Goal: Transaction & Acquisition: Purchase product/service

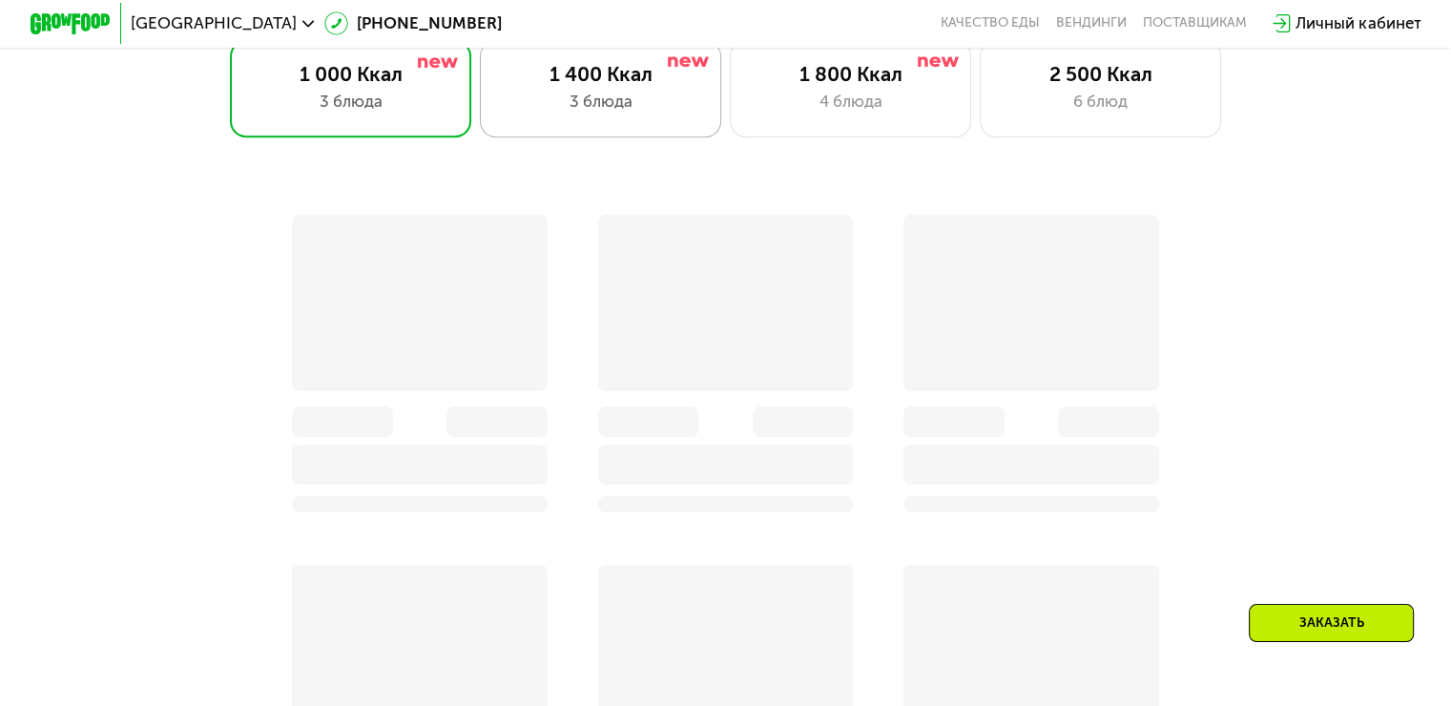
click at [629, 131] on div "1 400 Ккал 3 блюда" at bounding box center [601, 88] width 242 height 96
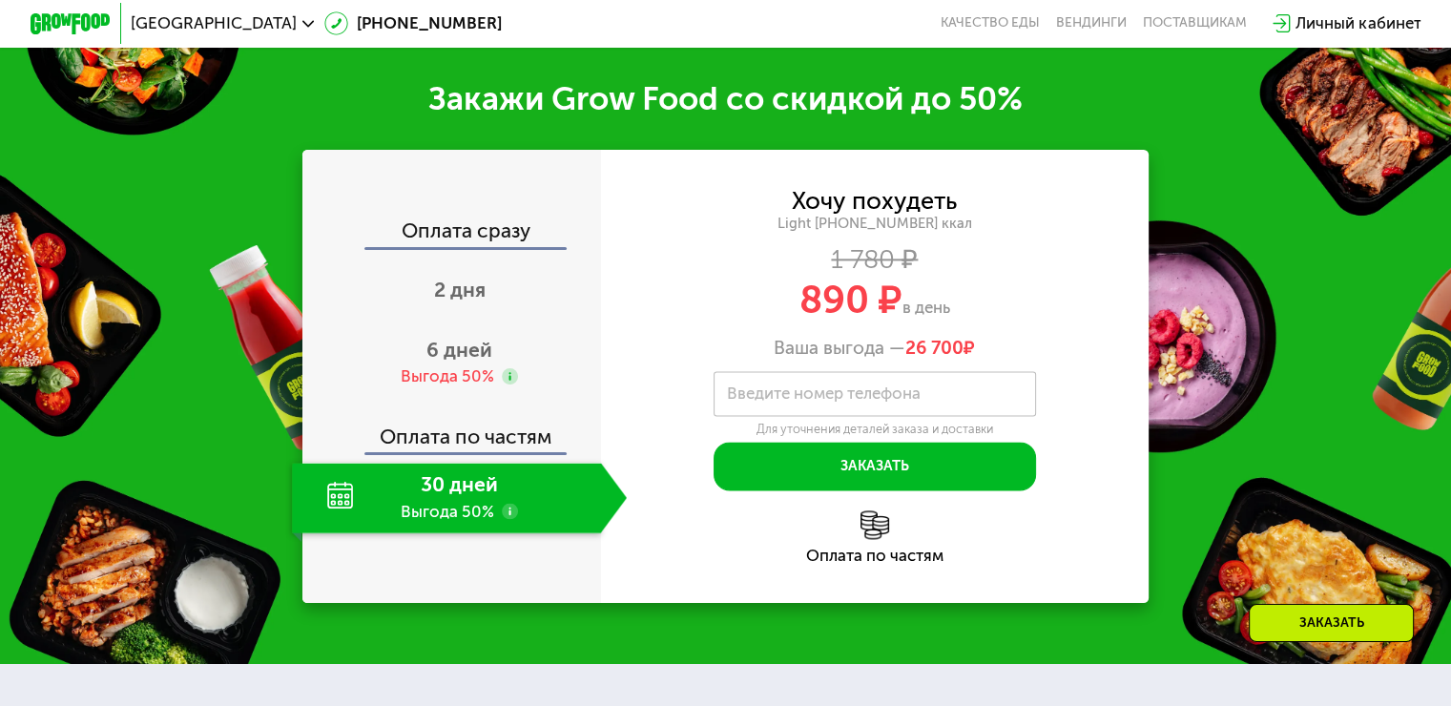
scroll to position [2591, 0]
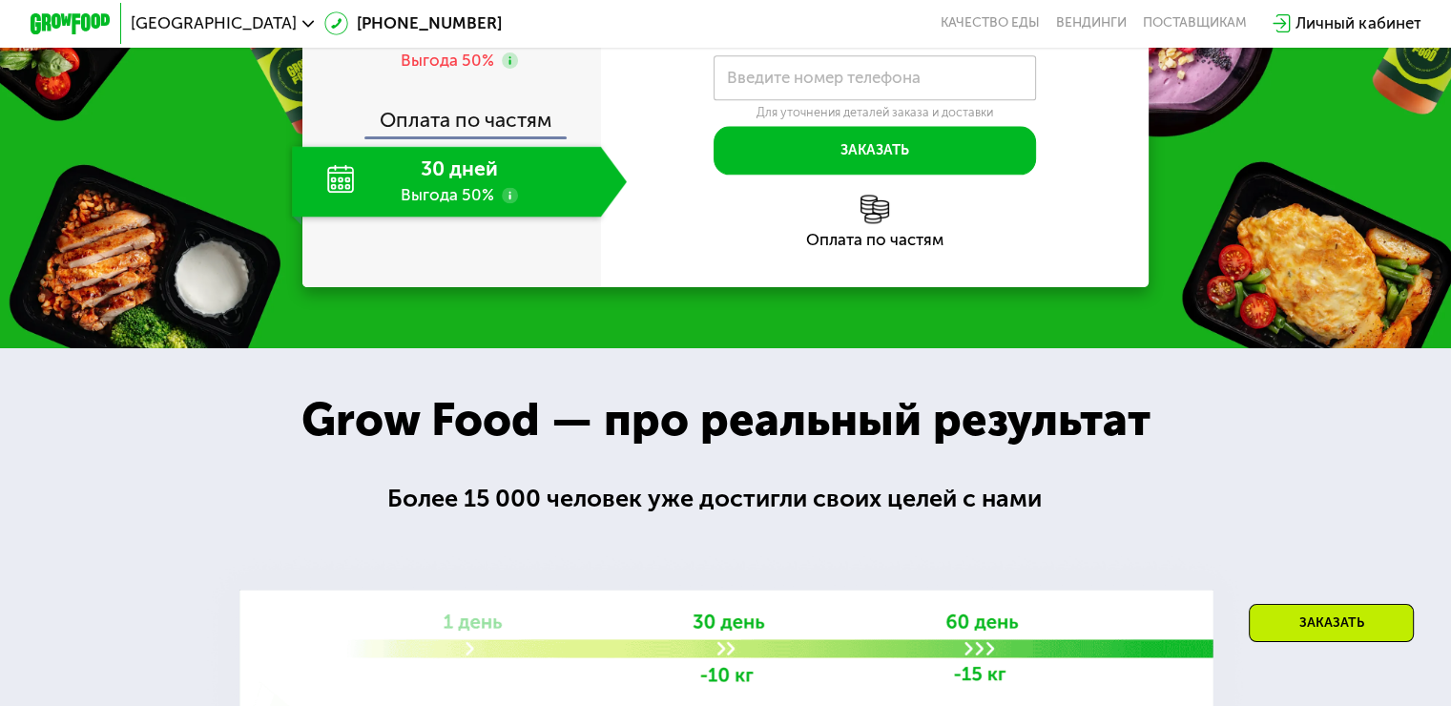
scroll to position [2411, 0]
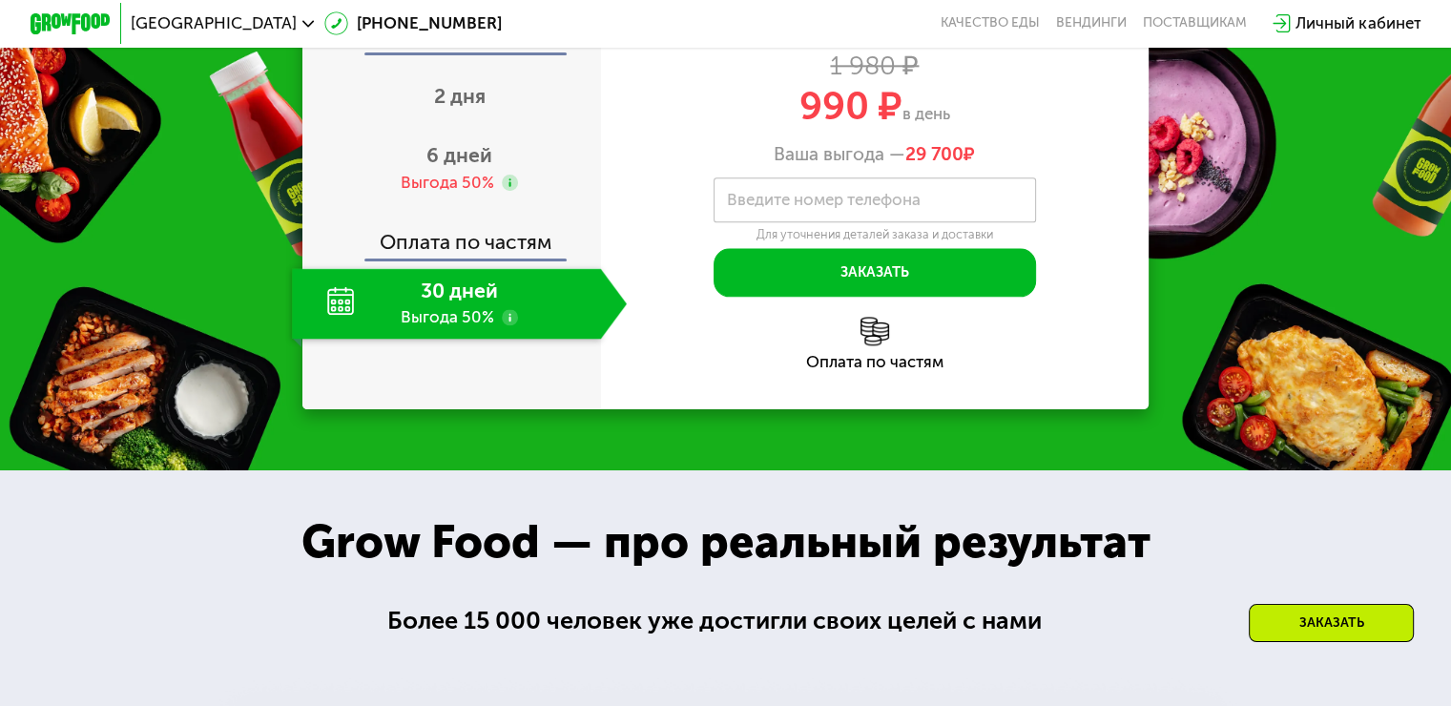
click at [502, 325] on use at bounding box center [510, 317] width 16 height 16
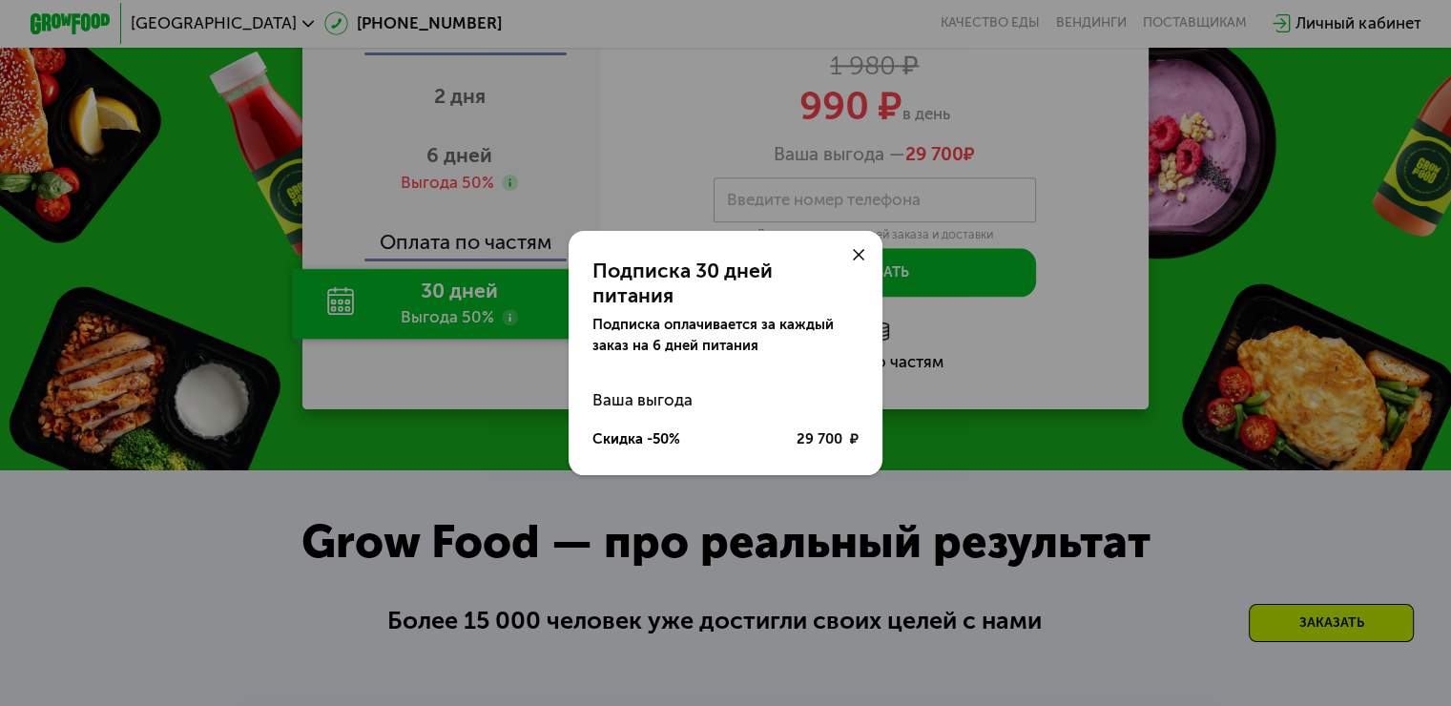
click at [862, 261] on use at bounding box center [859, 255] width 12 height 12
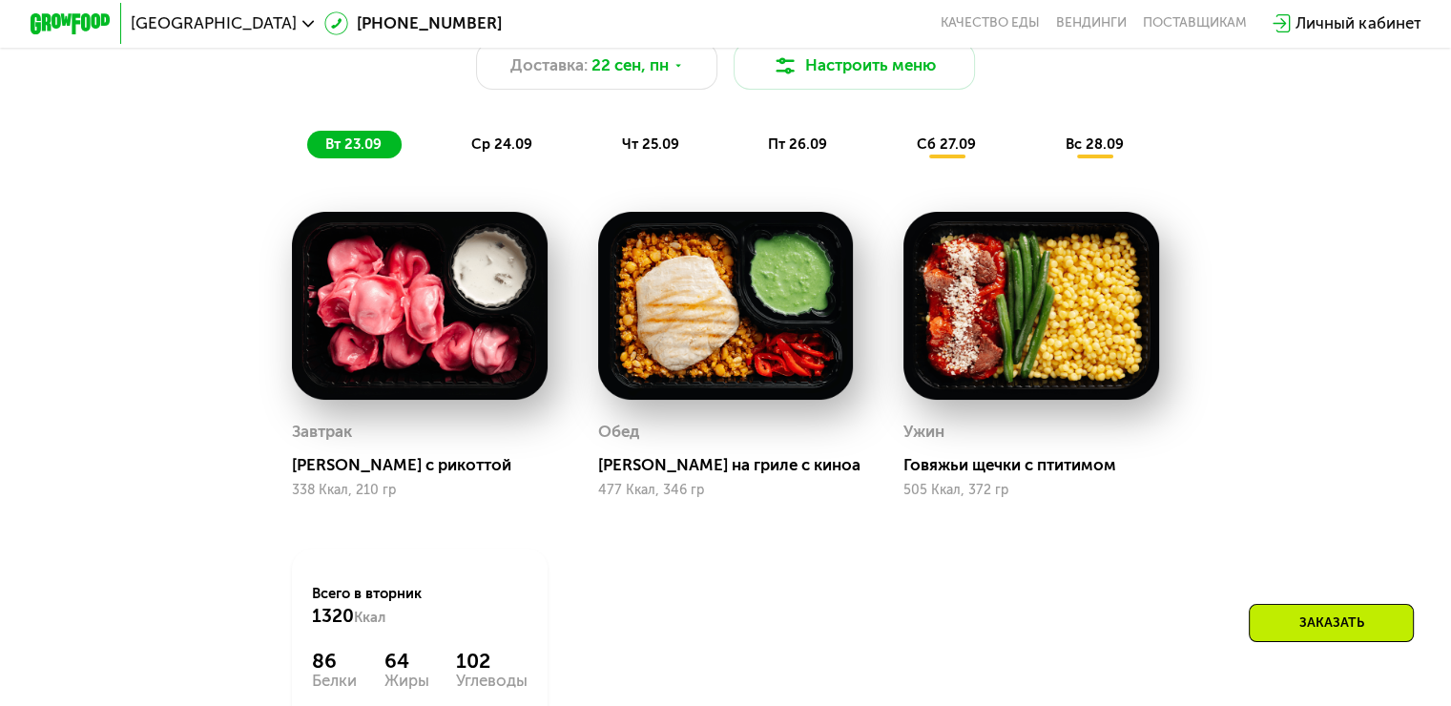
scroll to position [1171, 0]
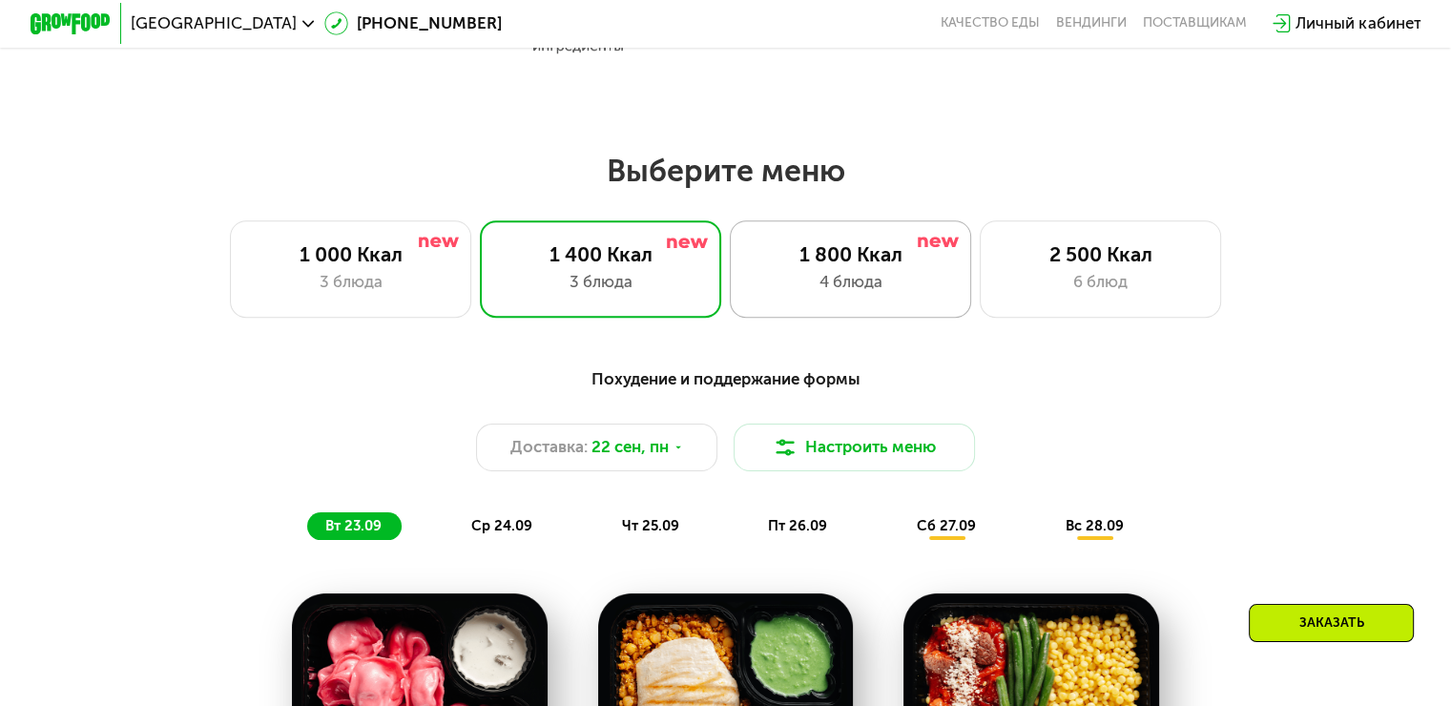
click at [919, 266] on div "1 800 Ккал" at bounding box center [850, 254] width 199 height 24
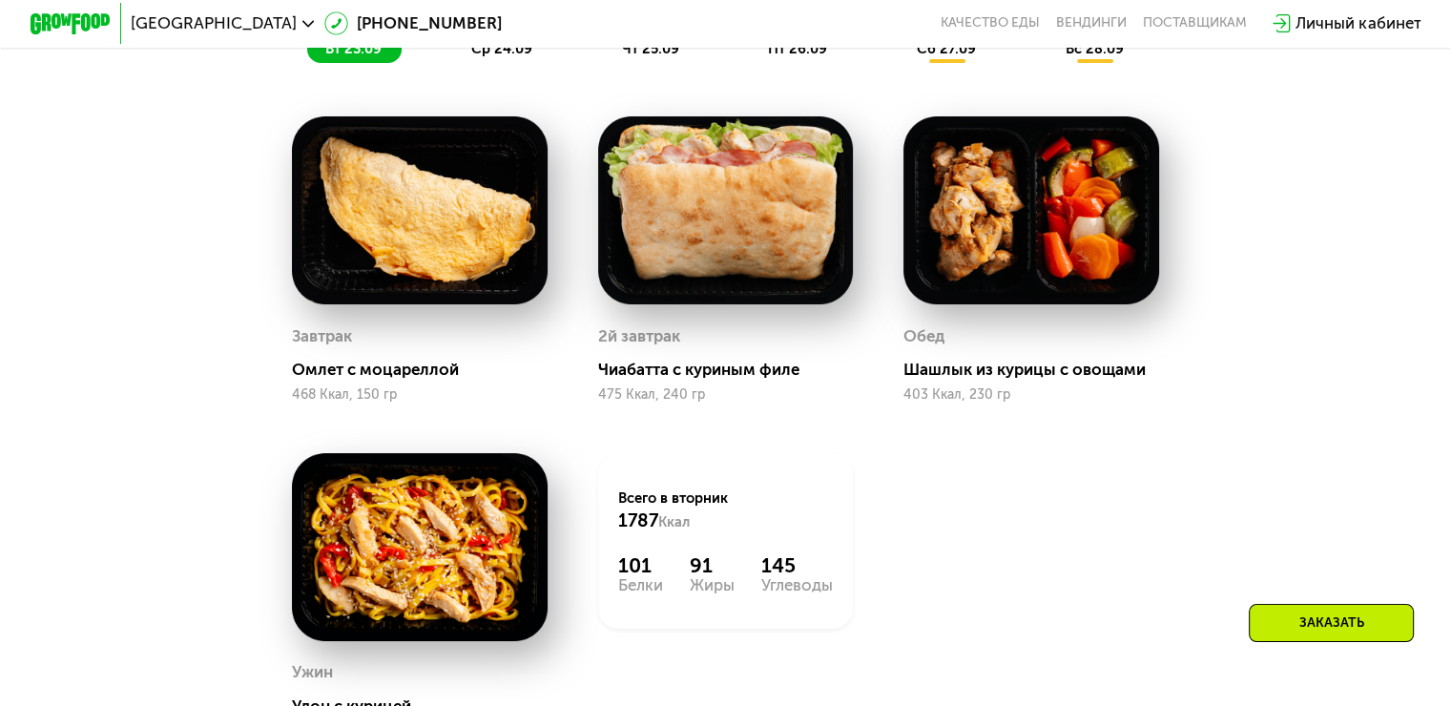
scroll to position [1362, 0]
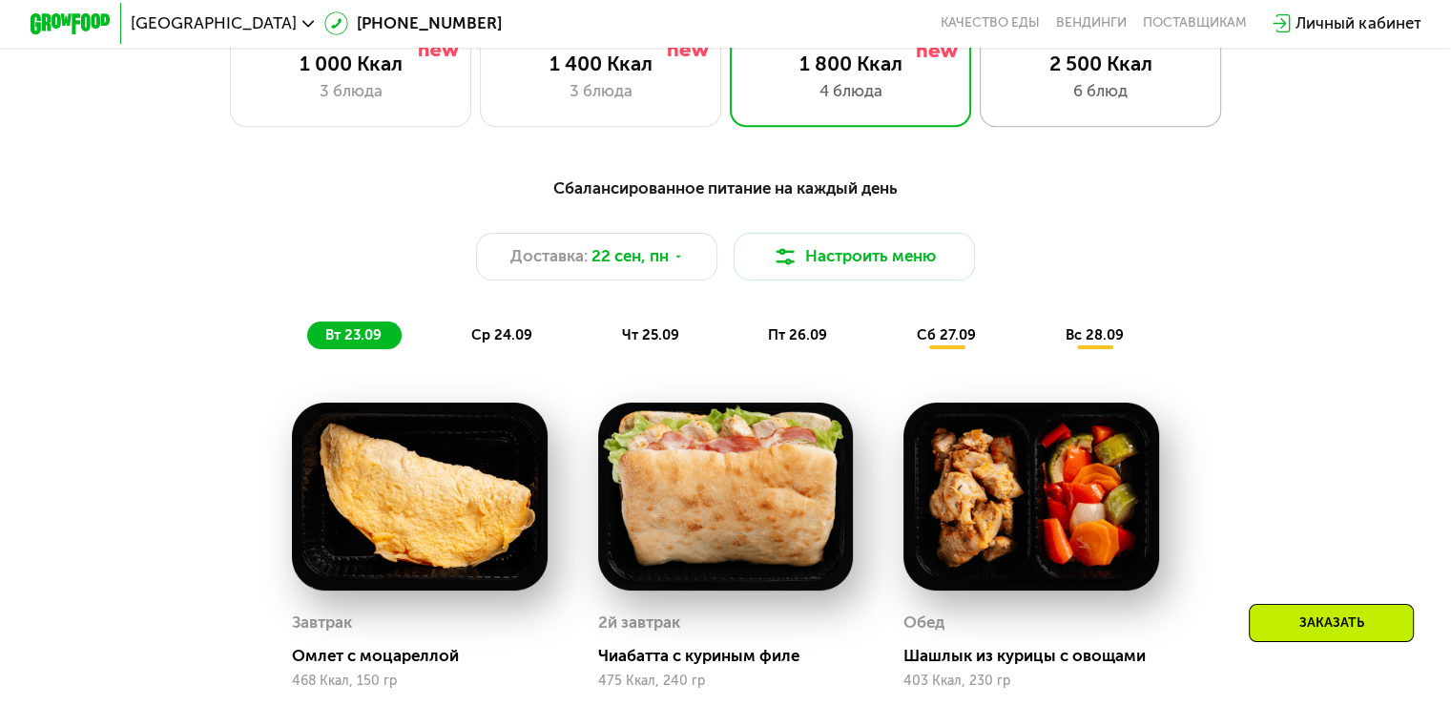
click at [1087, 96] on div "6 блюд" at bounding box center [1099, 91] width 199 height 24
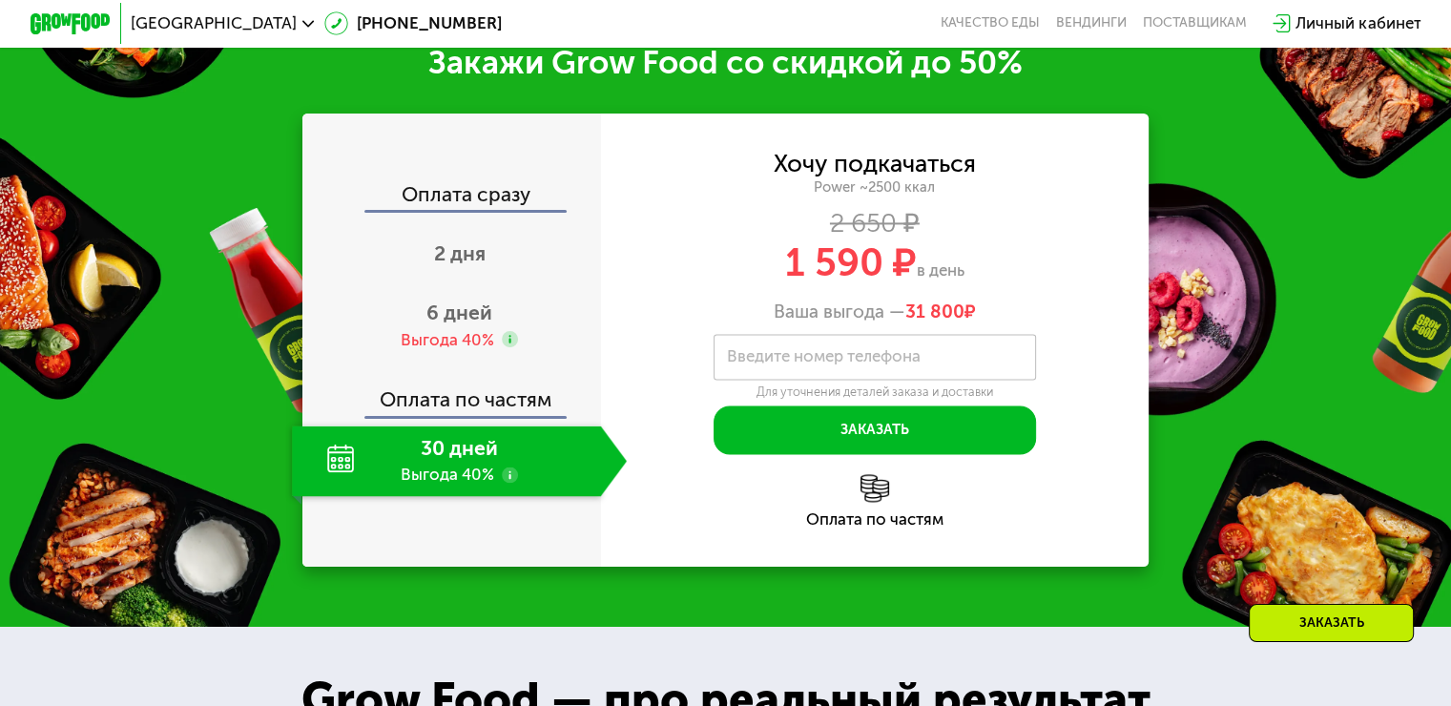
scroll to position [2792, 0]
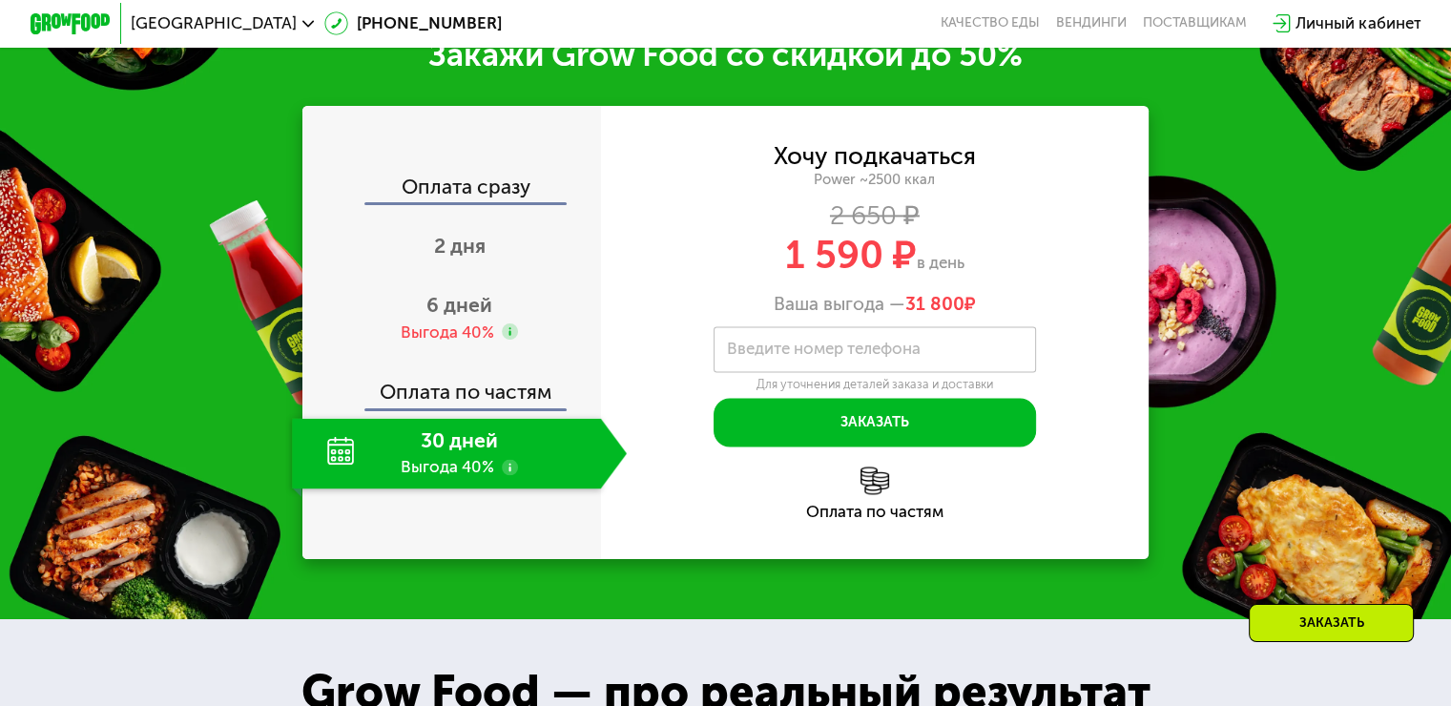
click at [901, 520] on div "Оплата по частям" at bounding box center [875, 512] width 548 height 16
click at [877, 508] on div "Оплата по частям" at bounding box center [875, 512] width 548 height 16
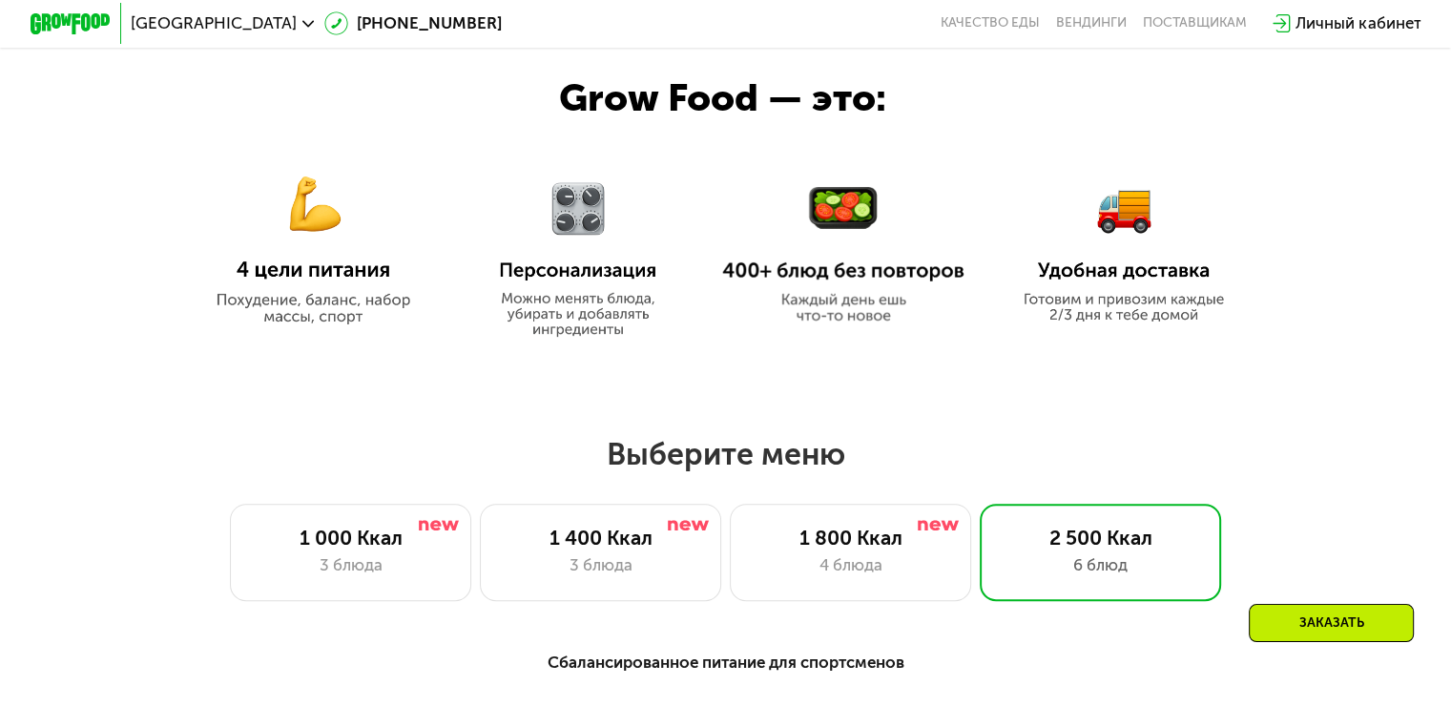
scroll to position [885, 0]
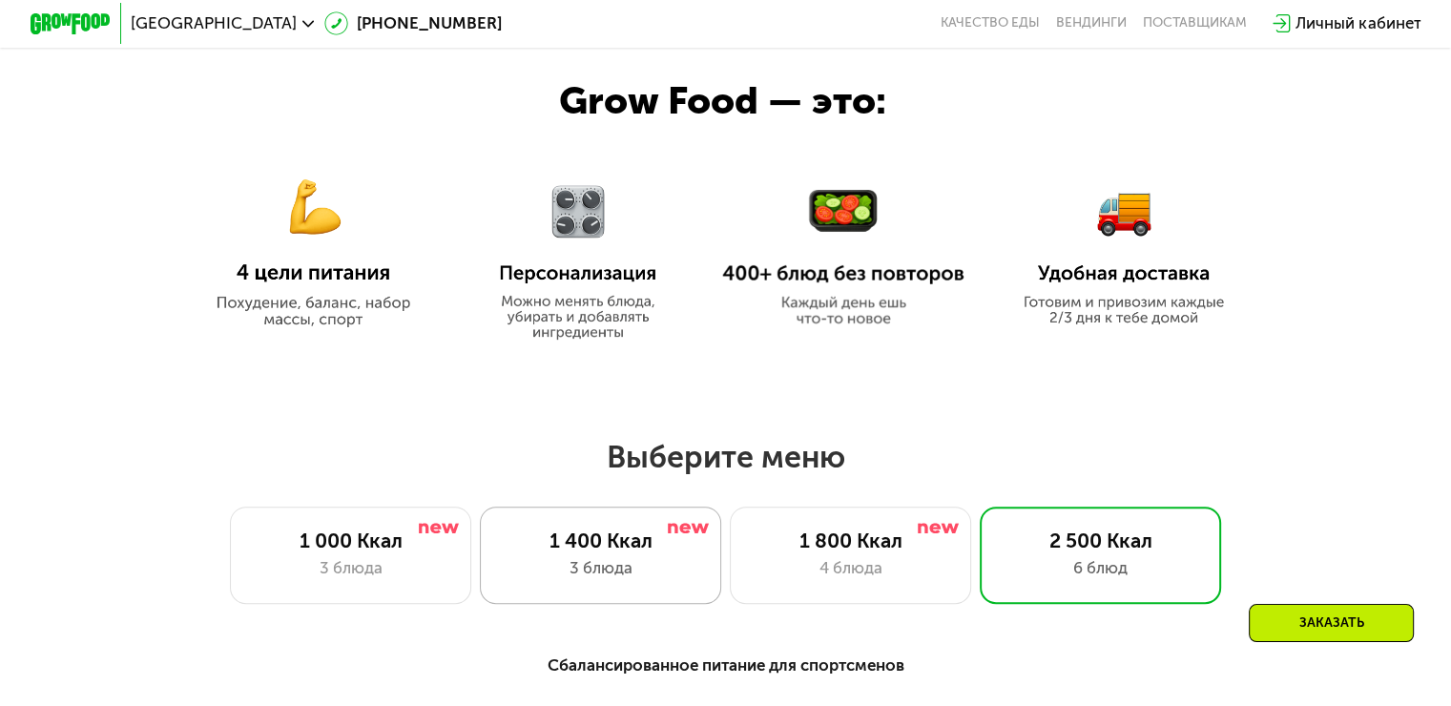
click at [606, 565] on div "3 блюда" at bounding box center [600, 568] width 199 height 24
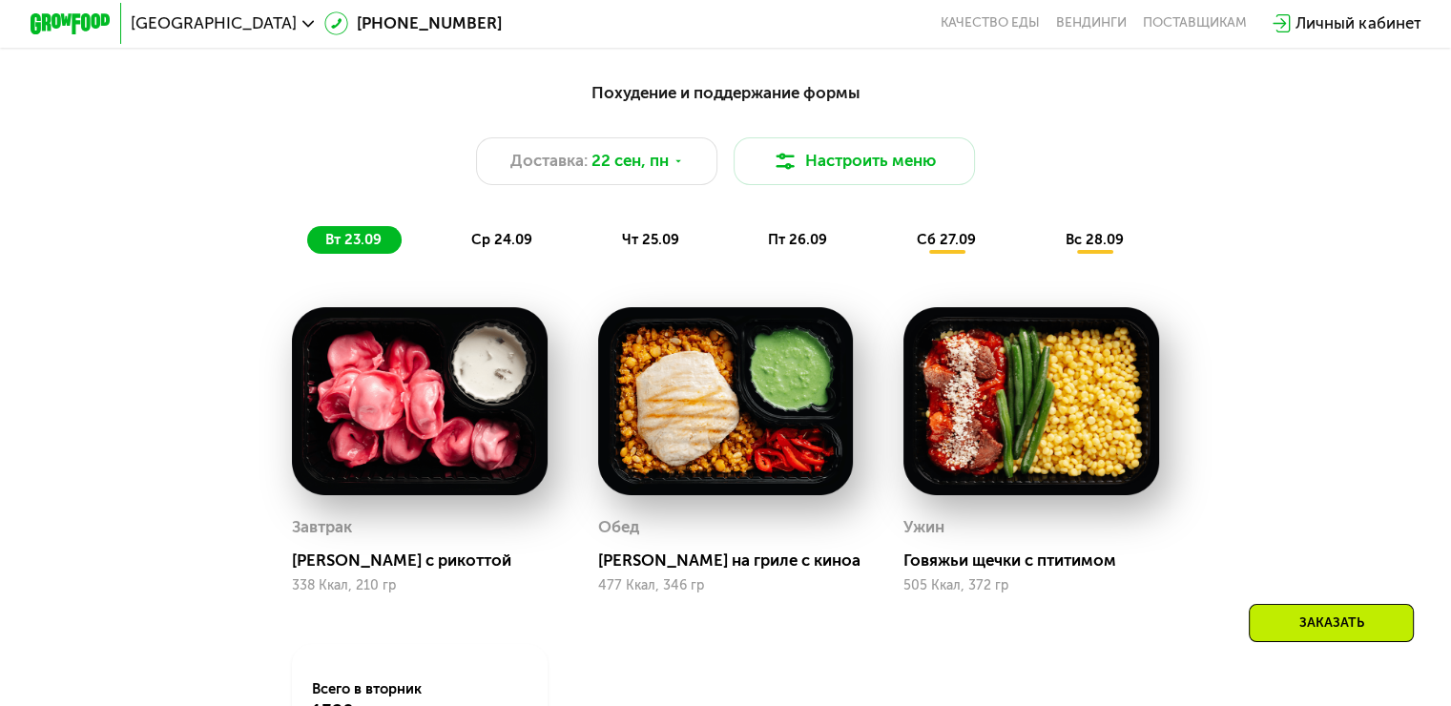
scroll to position [1553, 0]
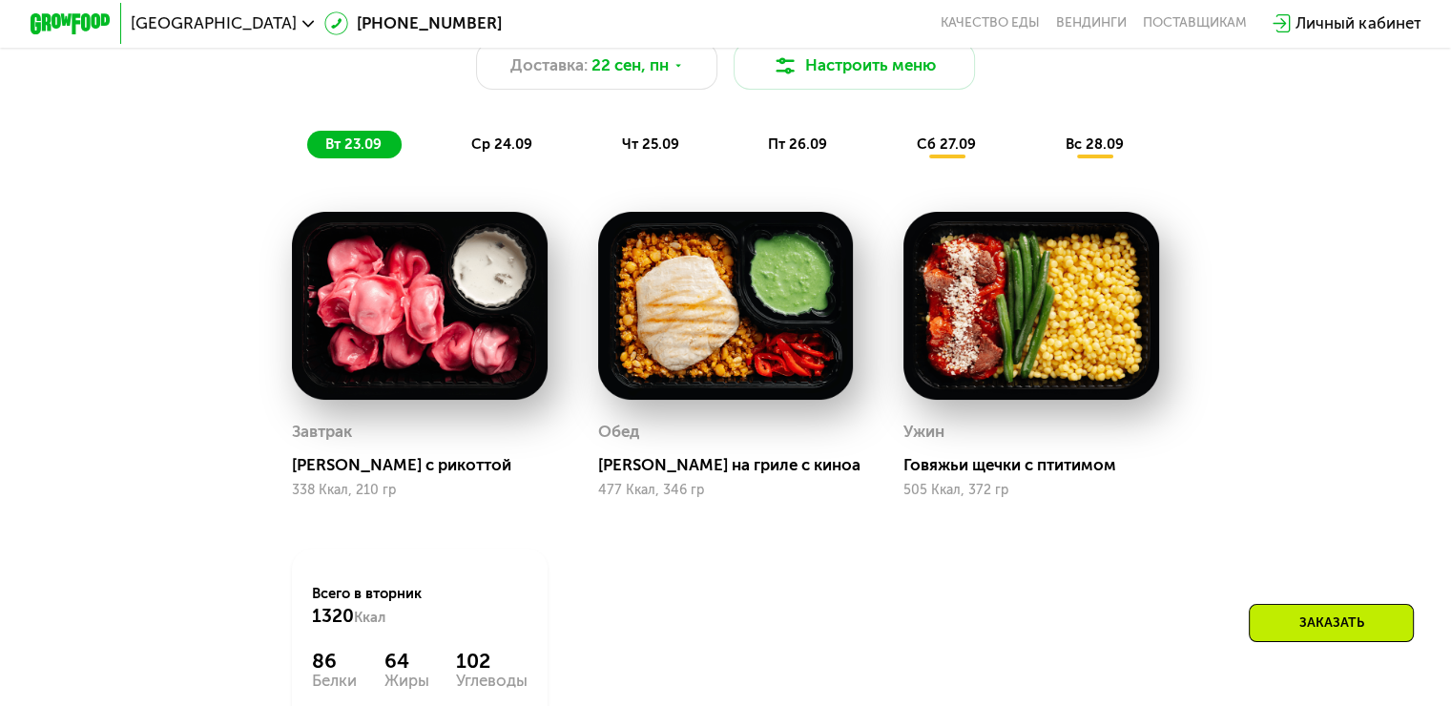
click at [508, 152] on span "ср 24.09" at bounding box center [501, 143] width 61 height 17
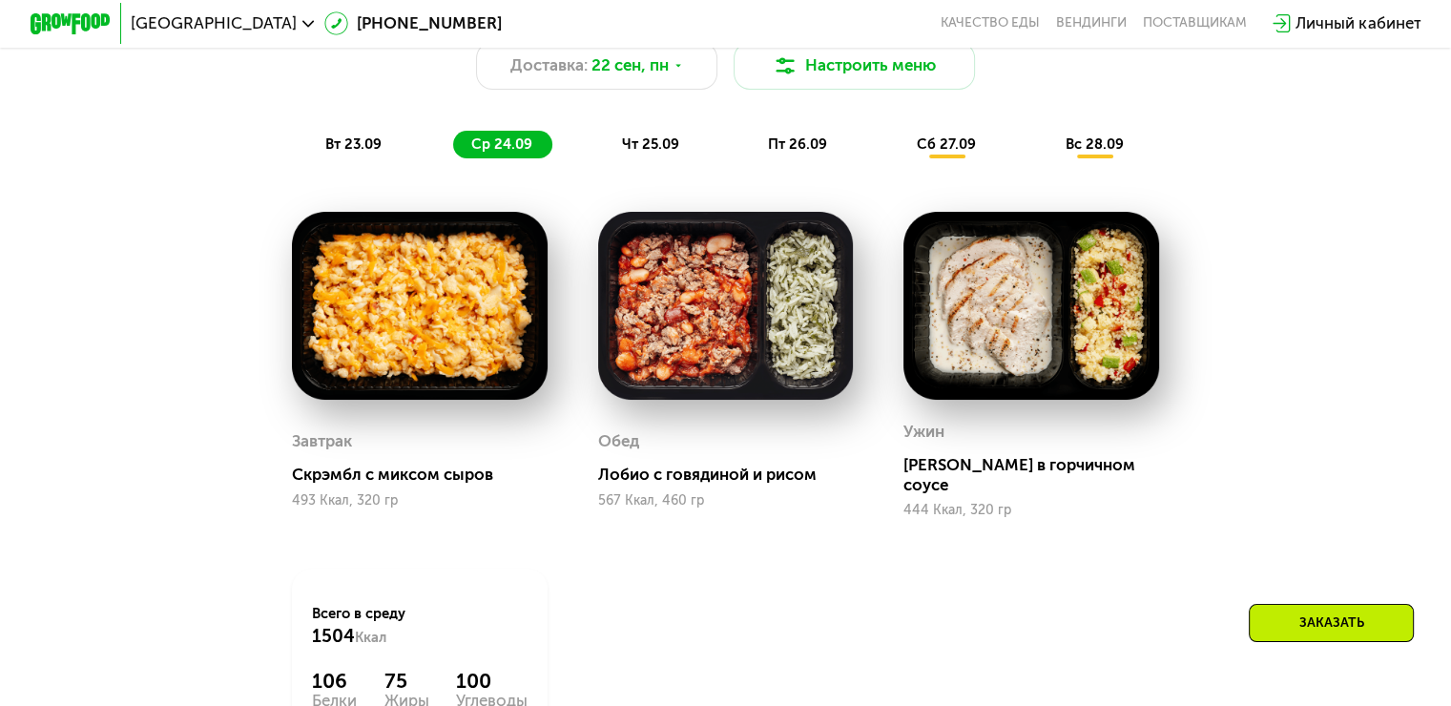
click at [377, 141] on div "вт 23.09" at bounding box center [354, 145] width 94 height 29
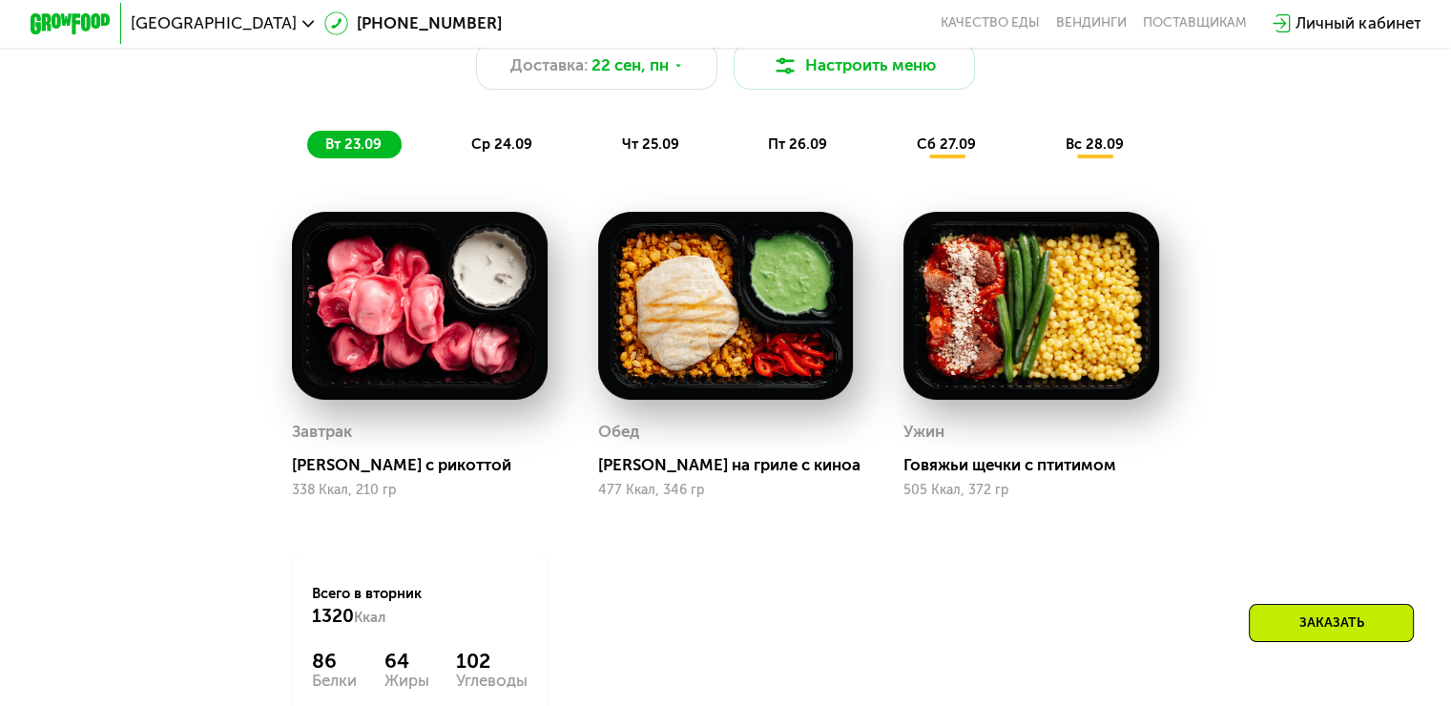
click at [500, 143] on div "ср 24.09" at bounding box center [502, 145] width 99 height 29
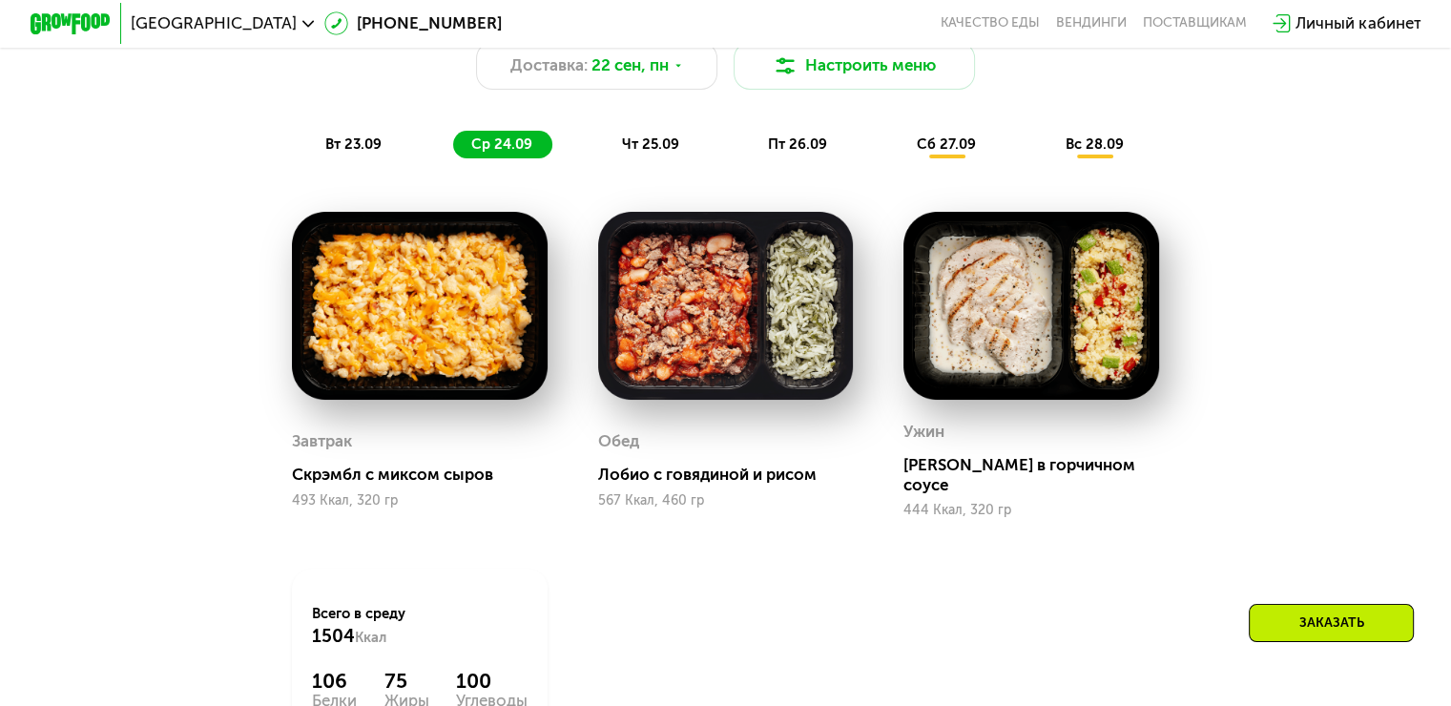
click at [684, 154] on div "чт 25.09" at bounding box center [651, 145] width 95 height 29
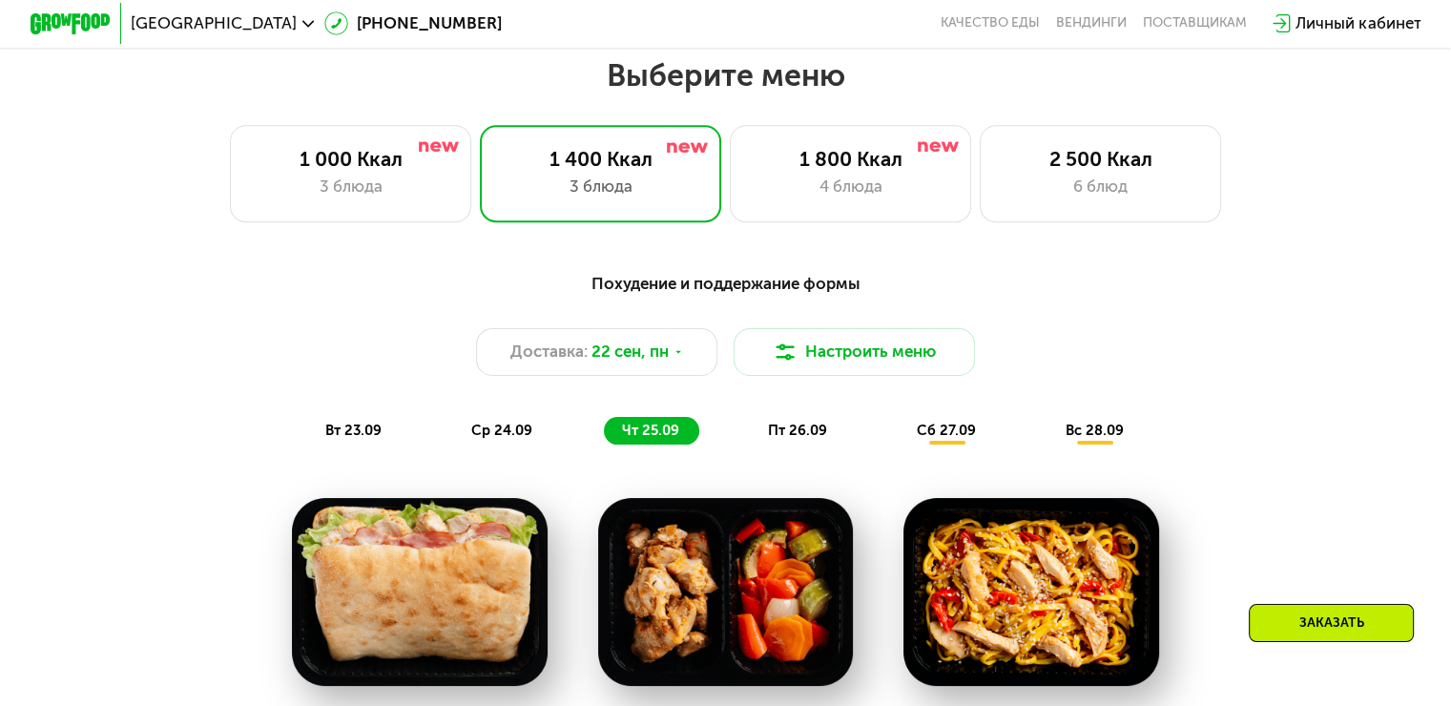
scroll to position [1362, 0]
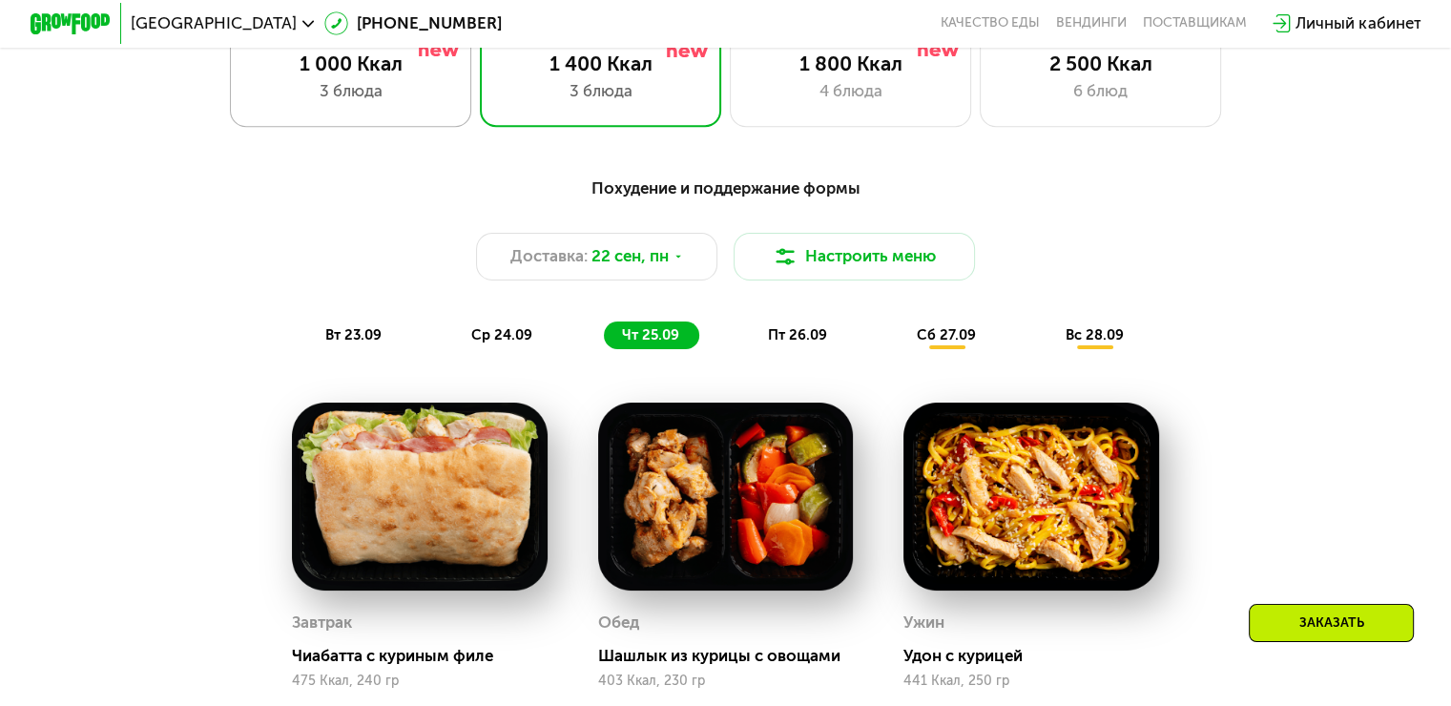
click at [399, 73] on div "1 000 Ккал" at bounding box center [350, 63] width 199 height 24
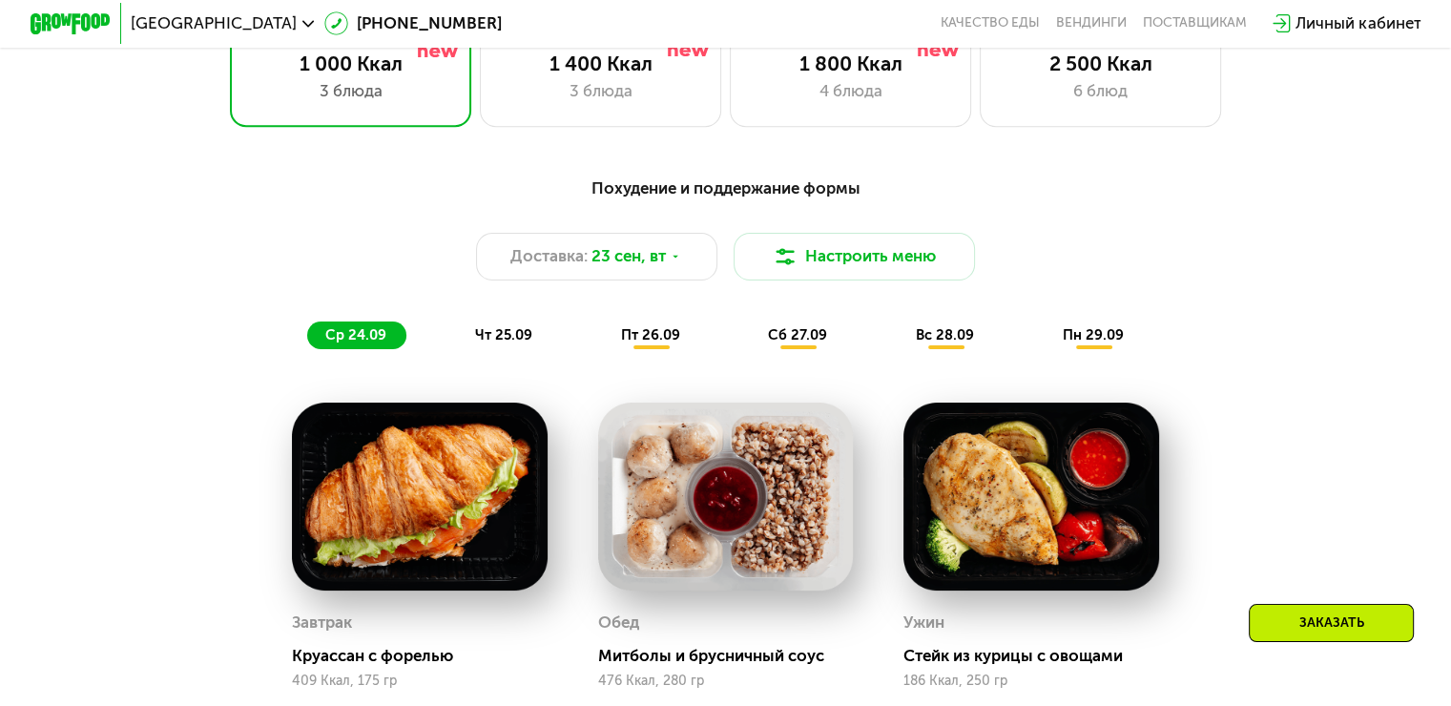
scroll to position [1553, 0]
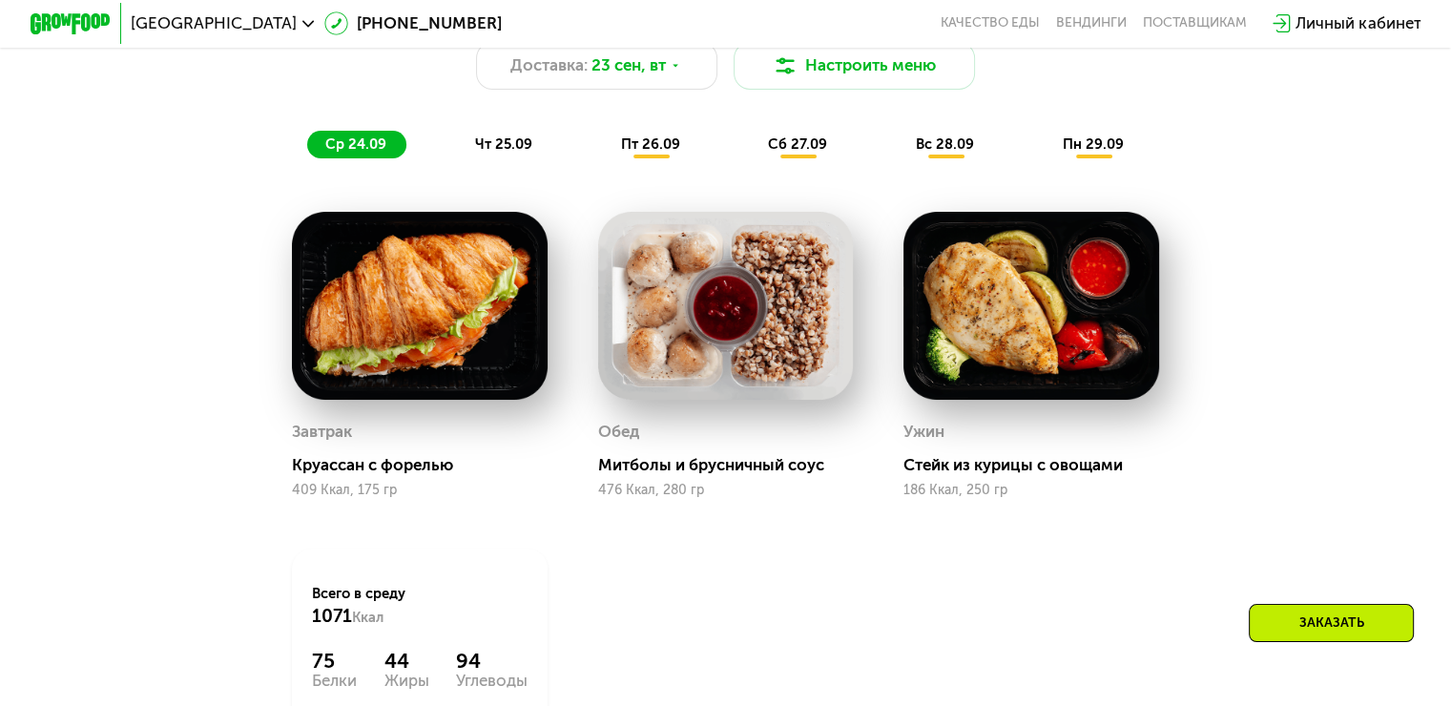
click at [512, 145] on span "чт 25.09" at bounding box center [503, 143] width 57 height 17
